Goal: Check status: Check status

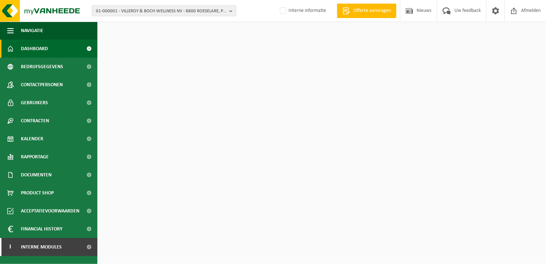
drag, startPoint x: 0, startPoint y: 0, endPoint x: 166, endPoint y: 10, distance: 166.0
click at [166, 10] on span "01-000001 - VILLEROY & BOCH WELLNESS NV - 8800 ROESELARE, POPULIERSTRAAT 1" at bounding box center [161, 11] width 130 height 11
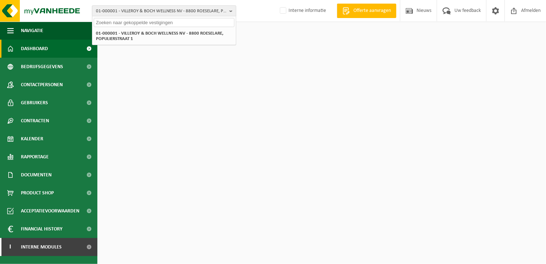
paste input "01-050011"
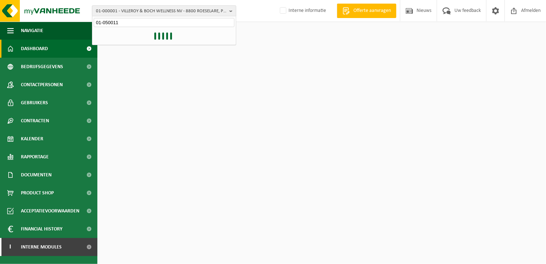
type input "01-050011"
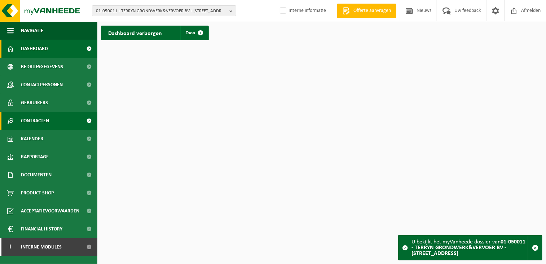
click at [53, 120] on link "Contracten" at bounding box center [48, 121] width 97 height 18
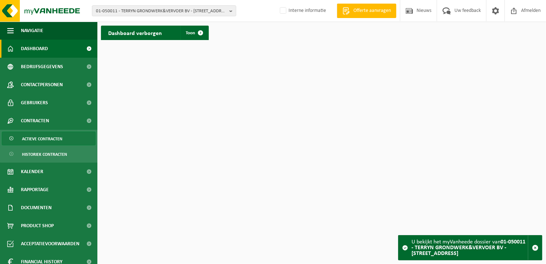
drag, startPoint x: 42, startPoint y: 138, endPoint x: 71, endPoint y: 137, distance: 28.8
click at [42, 138] on span "Actieve contracten" at bounding box center [42, 139] width 40 height 14
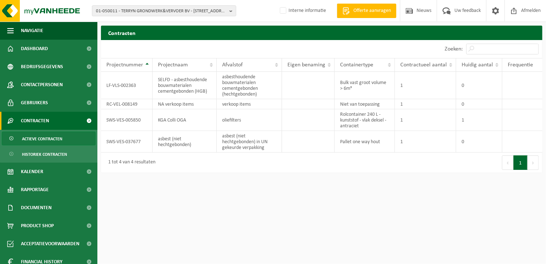
click at [133, 250] on html "01-050011 - TERRYN GRONDWERK&VERVOER BV - 8800 ROESELARE, RUMBEEKSEGRAVIER 112 …" at bounding box center [273, 132] width 546 height 264
